Goal: Information Seeking & Learning: Find specific fact

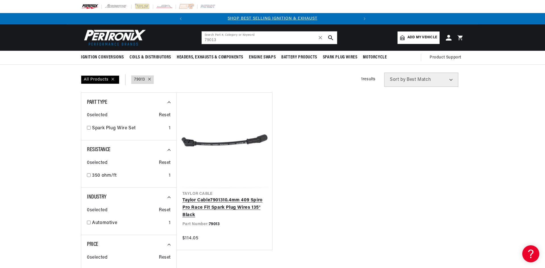
click at [231, 202] on link "Taylor Cable 79013 10.4mm 409 Spiro Pro Race Fit Spark Plug Wires 135° Black" at bounding box center [224, 208] width 84 height 22
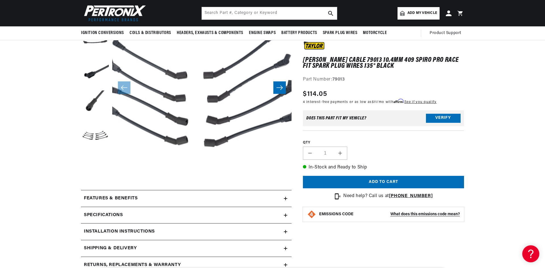
scroll to position [85, 0]
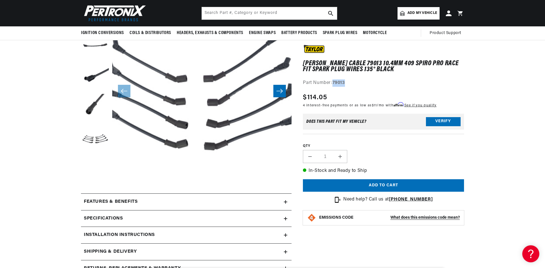
drag, startPoint x: 333, startPoint y: 83, endPoint x: 346, endPoint y: 83, distance: 12.5
click at [346, 83] on div "Part Number: 79013" at bounding box center [383, 83] width 161 height 7
click at [356, 90] on div "Taylor Cable 79013 10.4mm 409 Spiro Pro Race Fit Spark Plug Wires 135° Black Ta…" at bounding box center [383, 139] width 161 height 188
click at [94, 197] on button "Open media 1 in modal" at bounding box center [94, 197] width 0 height 0
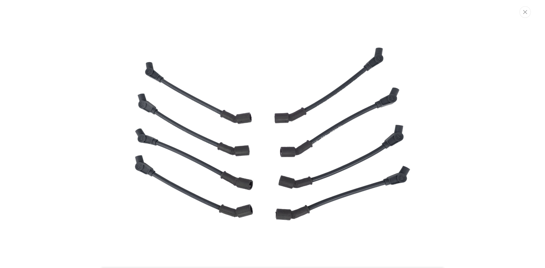
scroll to position [0, 0]
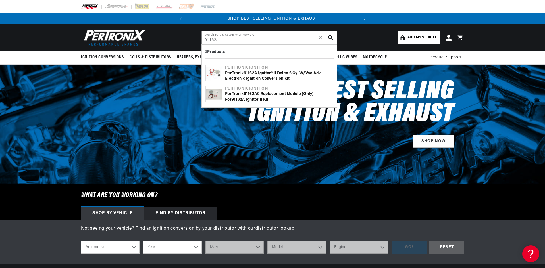
type input "91162a"
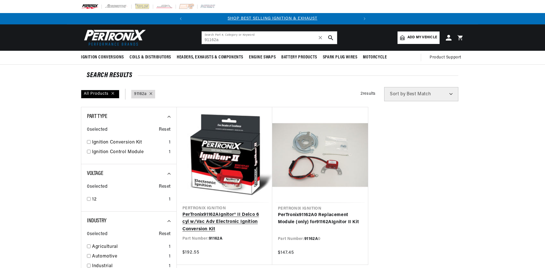
click at [211, 220] on link "PerTronix 91162A Ignitor® II Delco 6 cyl w/Vac Adv Electronic Ignition Conversi…" at bounding box center [224, 223] width 84 height 22
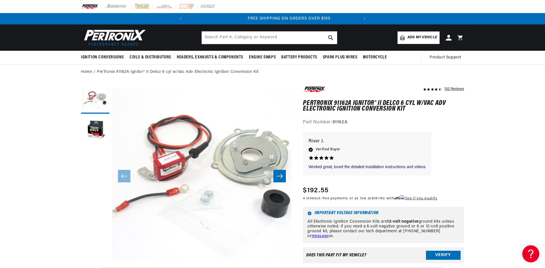
scroll to position [0, 172]
click at [462, 138] on div "Worked great, loved the detailed Worked great, loved the detailed installation …" at bounding box center [383, 156] width 161 height 49
drag, startPoint x: 344, startPoint y: 122, endPoint x: 334, endPoint y: 122, distance: 10.8
click at [334, 122] on div "Part Number: 91162A" at bounding box center [383, 122] width 161 height 7
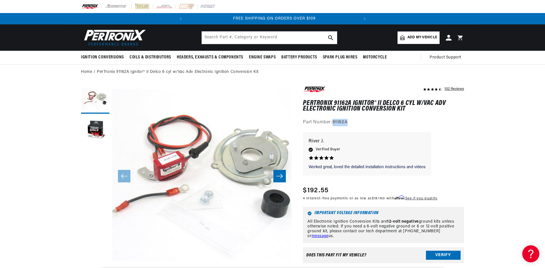
scroll to position [0, 172]
click at [357, 118] on div "102 Reviews" at bounding box center [383, 105] width 161 height 41
click at [223, 41] on input "text" at bounding box center [269, 38] width 135 height 12
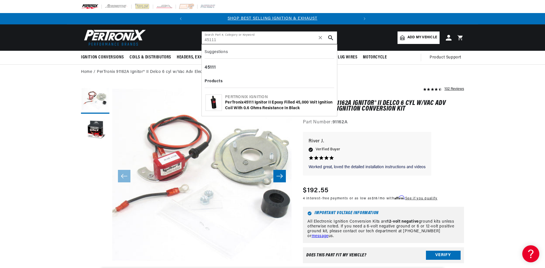
type input "45111"
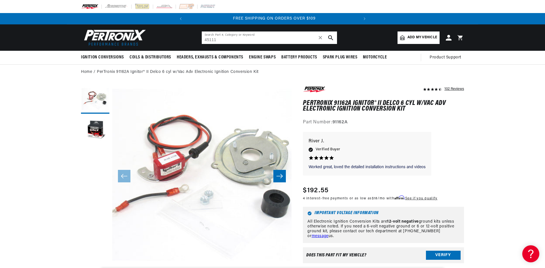
scroll to position [0, 172]
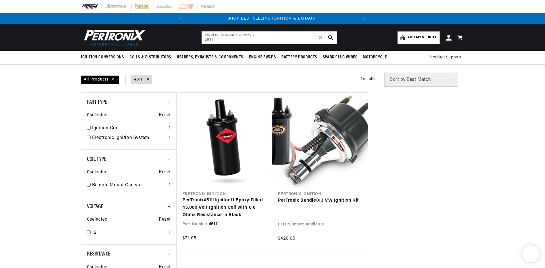
click at [239, 206] on link "PerTronix 45111 Ignitor II Epoxy Filled 45,000 Volt Ignition Coil with 0.6 Ohms…" at bounding box center [224, 208] width 84 height 22
